Goal: Information Seeking & Learning: Check status

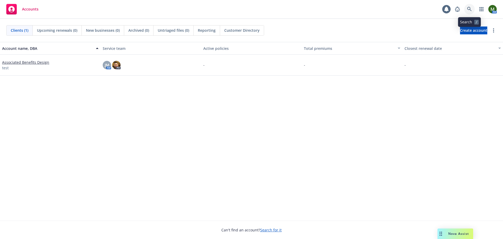
click at [471, 9] on icon at bounding box center [469, 9] width 5 height 5
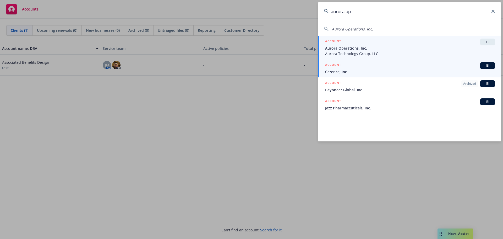
type input "aurora op"
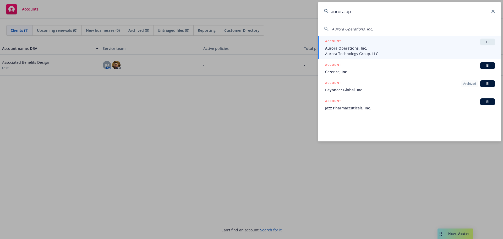
click at [374, 51] on span "Aurora Technology Group, LLC" at bounding box center [410, 53] width 170 height 5
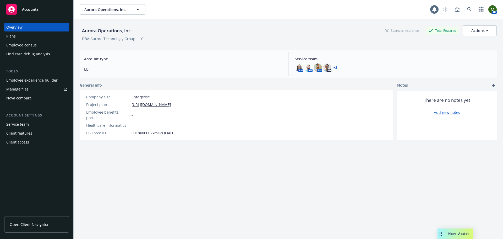
click at [44, 79] on div "Employee experience builder" at bounding box center [31, 80] width 51 height 8
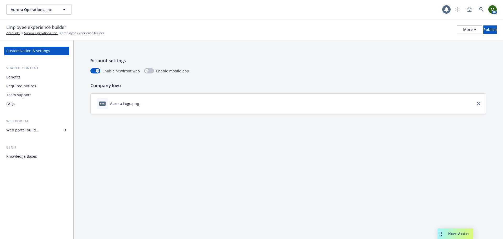
click at [44, 75] on div "Benefits" at bounding box center [36, 77] width 61 height 8
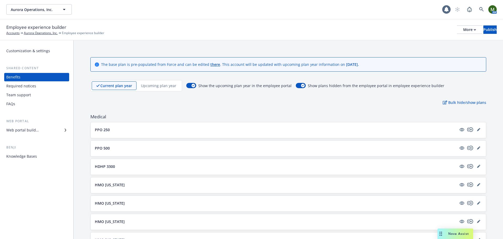
click at [154, 84] on p "Upcoming plan year" at bounding box center [158, 85] width 35 height 5
click at [477, 185] on icon "editPencil" at bounding box center [478, 184] width 3 height 3
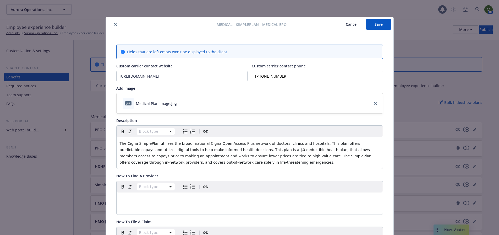
click at [348, 25] on button "Cancel" at bounding box center [351, 24] width 29 height 10
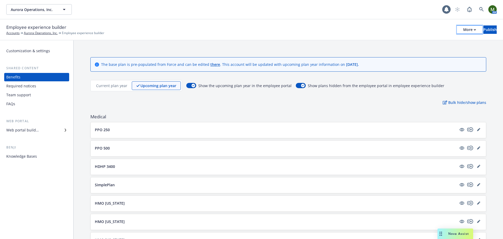
click at [463, 30] on div "More" at bounding box center [469, 30] width 13 height 8
click at [434, 50] on link "Copy portal link" at bounding box center [426, 52] width 78 height 10
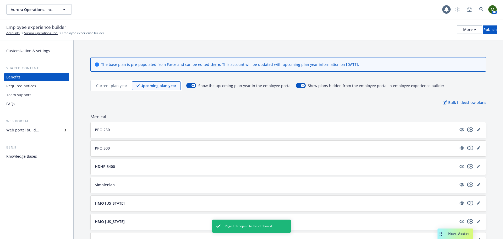
click at [446, 25] on div "Employee experience builder Accounts Aurora Operations, Inc. Employee experienc…" at bounding box center [251, 30] width 490 height 12
click at [463, 29] on div "More" at bounding box center [469, 30] width 13 height 8
click at [442, 41] on link "Copy preview link" at bounding box center [426, 41] width 78 height 10
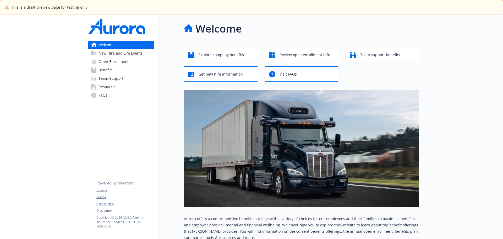
click at [119, 67] on link "Benefits" at bounding box center [121, 70] width 66 height 8
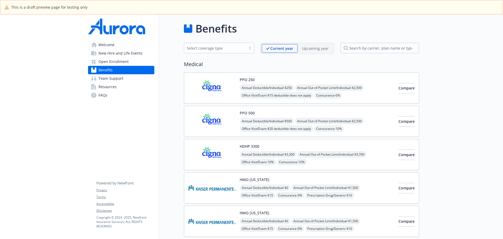
click at [308, 48] on p "Upcoming year" at bounding box center [315, 48] width 26 height 5
click at [217, 183] on img at bounding box center [211, 188] width 47 height 22
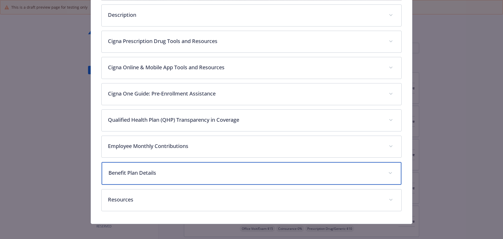
click at [157, 171] on p "Benefit Plan Details" at bounding box center [245, 173] width 274 height 8
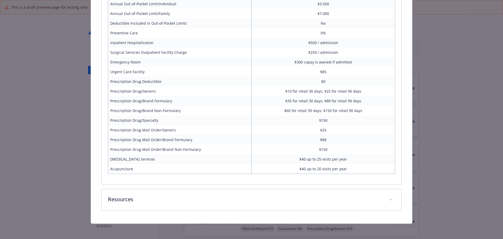
scroll to position [430, 0]
